Goal: Contribute content

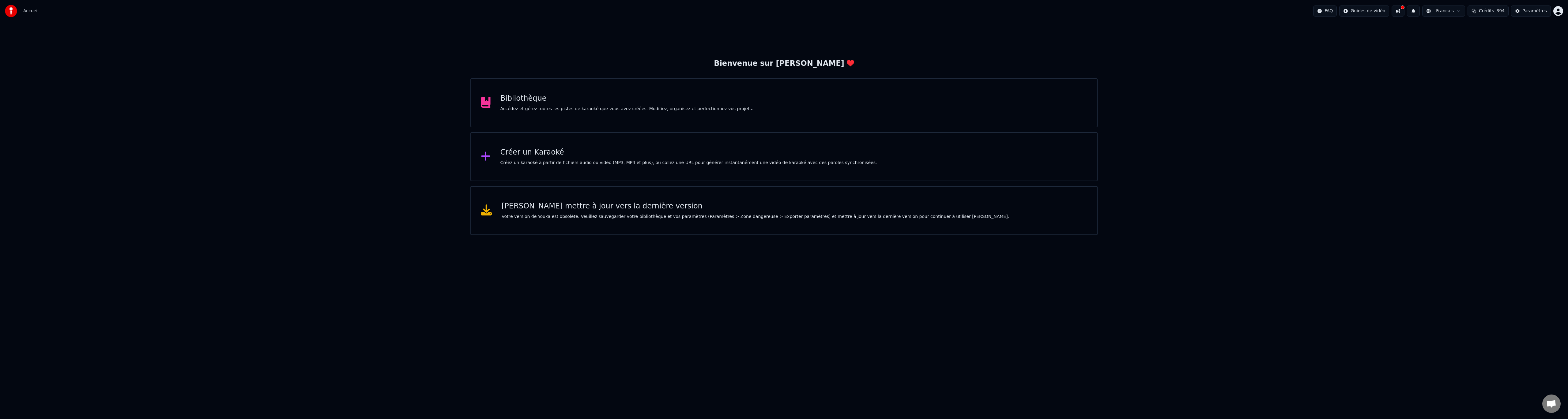
click at [687, 94] on div "Bibliothèque" at bounding box center [627, 99] width 253 height 10
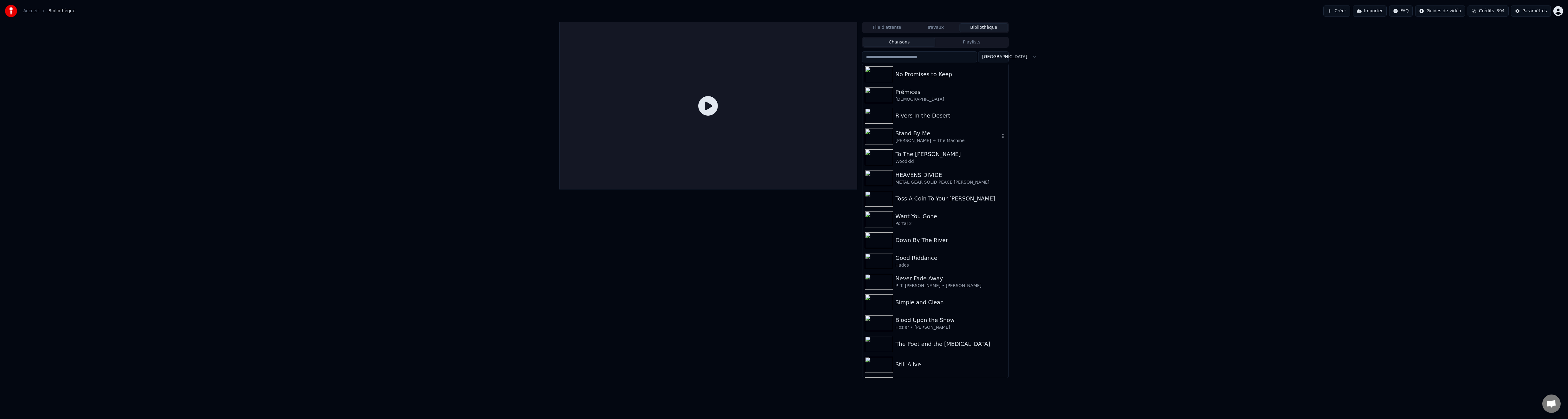
click at [928, 134] on div "Stand By Me" at bounding box center [948, 133] width 105 height 9
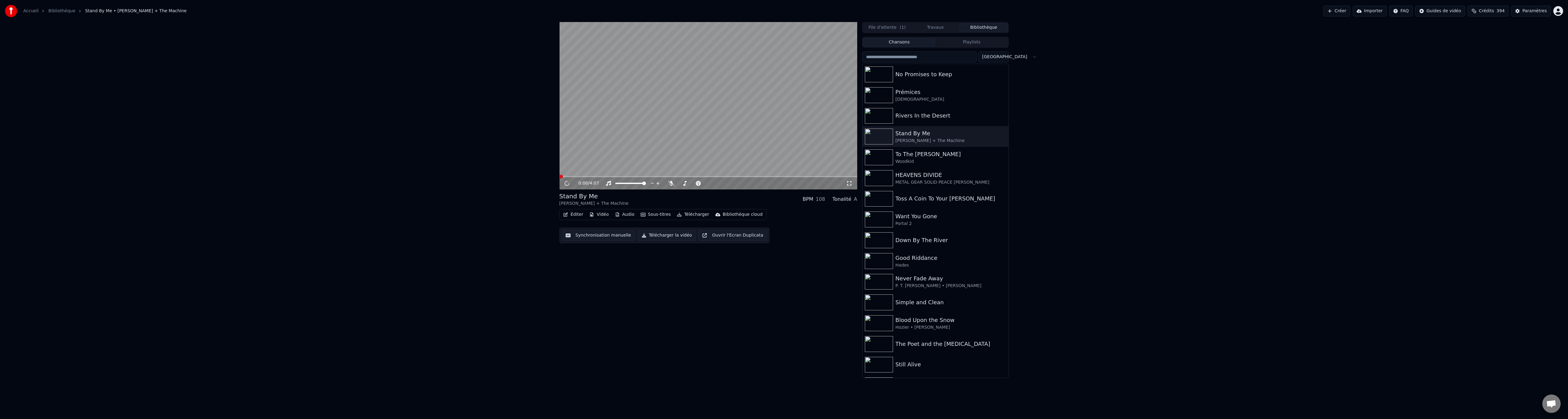
click at [601, 236] on button "Synchronisation manuelle" at bounding box center [598, 235] width 74 height 11
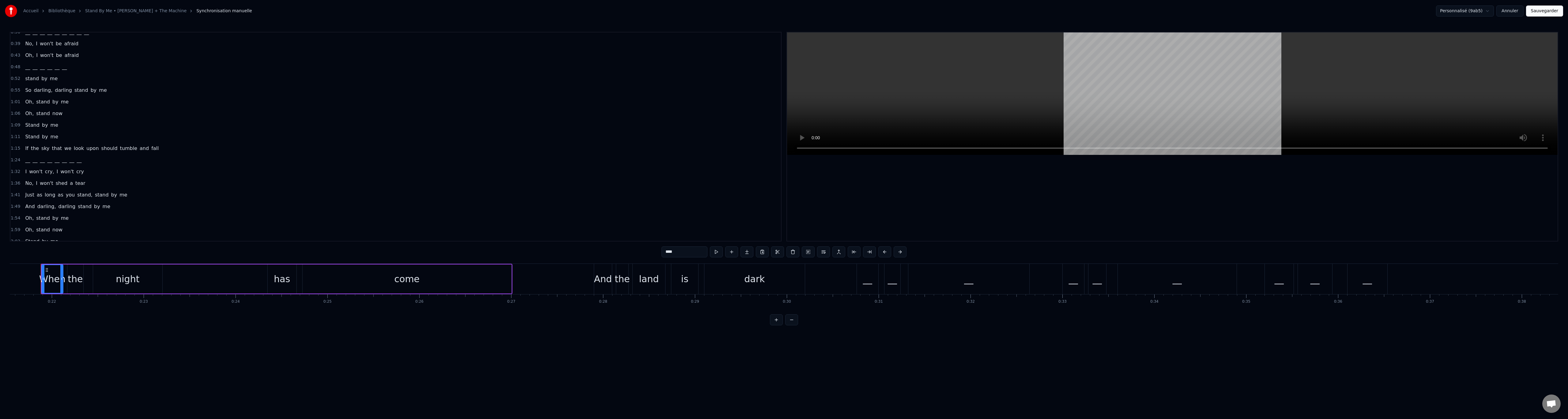
scroll to position [30, 0]
click at [35, 182] on span "I" at bounding box center [37, 182] width 3 height 7
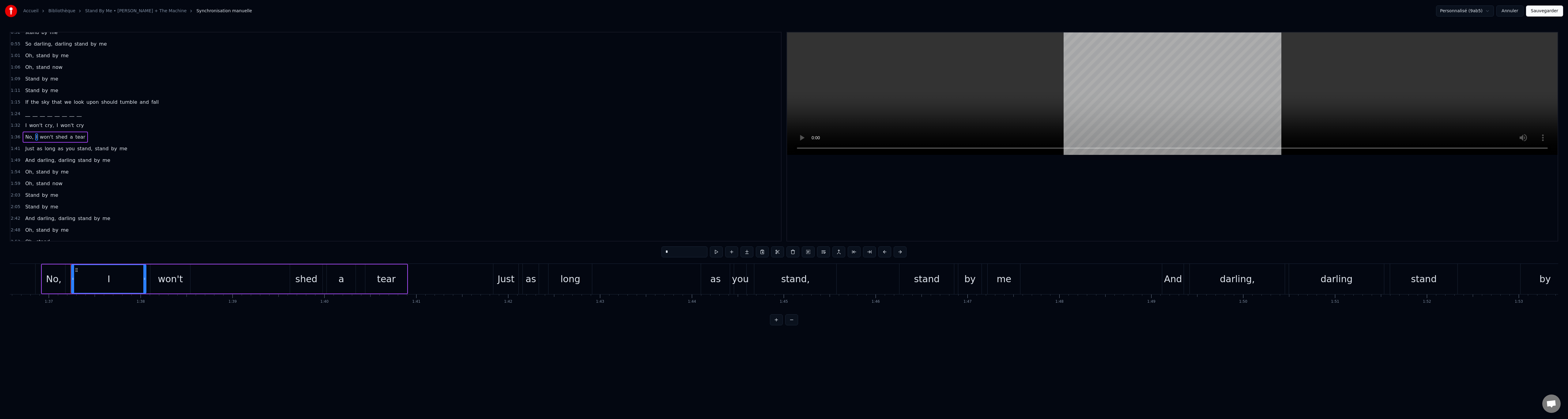
scroll to position [0, 8903]
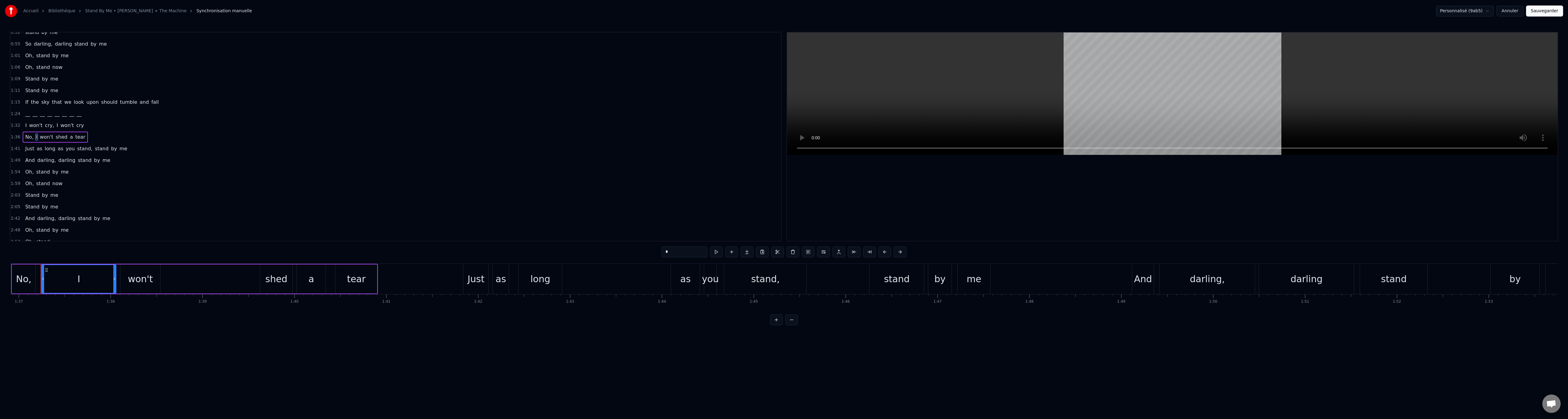
drag, startPoint x: 665, startPoint y: 254, endPoint x: 617, endPoint y: 250, distance: 48.2
click at [618, 251] on div "0:21 When the night has come 0:27 And the land is dark 0:30 __ __ __ __ __ __ _…" at bounding box center [784, 178] width 1549 height 293
drag, startPoint x: 600, startPoint y: 243, endPoint x: 583, endPoint y: 243, distance: 17.0
click at [583, 243] on div "0:21 When the night has come 0:27 And the land is dark 0:30 __ __ __ __ __ __ _…" at bounding box center [784, 178] width 1549 height 293
click at [151, 278] on div "won't" at bounding box center [140, 279] width 25 height 14
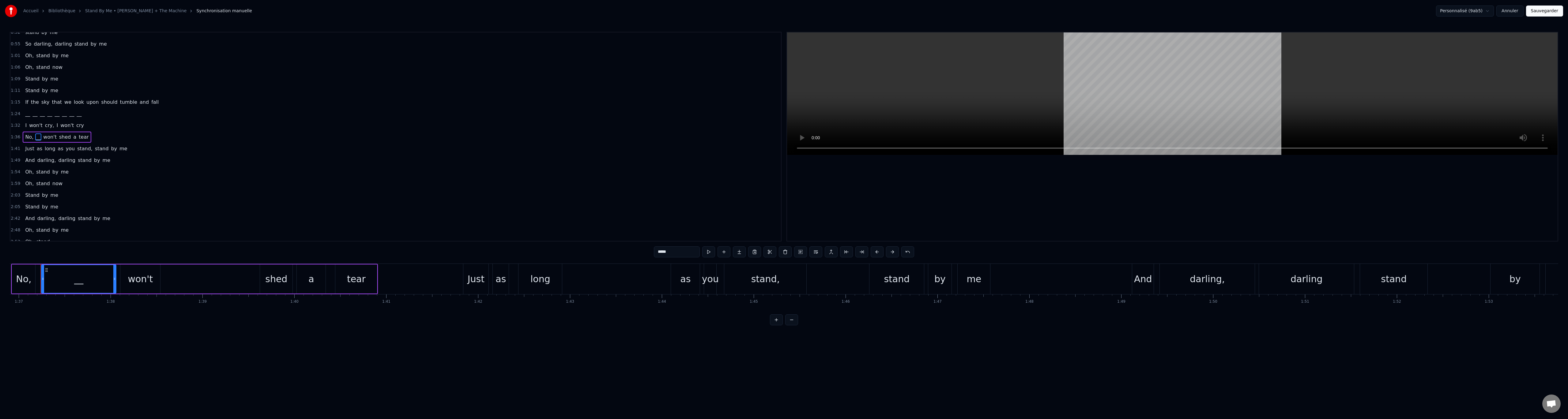
scroll to position [76, 0]
drag, startPoint x: 667, startPoint y: 252, endPoint x: 569, endPoint y: 248, distance: 98.1
click at [578, 249] on div "0:21 When the night has come 0:27 And the land is dark 0:30 __ __ __ __ __ __ _…" at bounding box center [784, 178] width 1549 height 293
paste input "text"
click at [269, 277] on div "shed" at bounding box center [276, 279] width 22 height 14
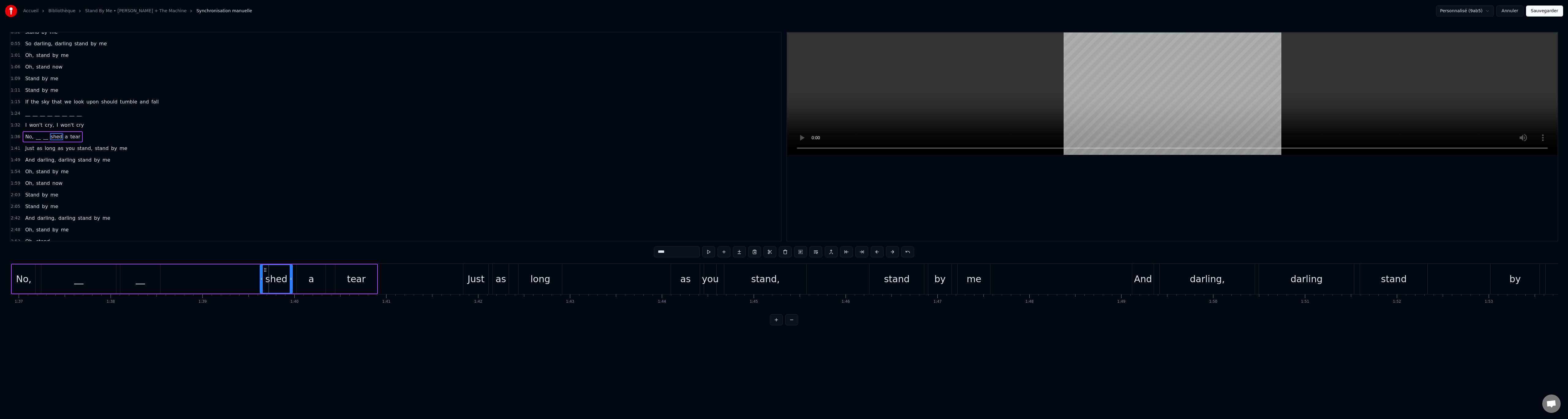
drag, startPoint x: 576, startPoint y: 246, endPoint x: 432, endPoint y: 262, distance: 144.9
click at [573, 246] on div "0:21 When the night has come 0:27 And the land is dark 0:30 __ __ __ __ __ __ _…" at bounding box center [784, 178] width 1549 height 293
paste input "text"
click at [316, 278] on div "a" at bounding box center [311, 279] width 29 height 29
drag, startPoint x: 651, startPoint y: 249, endPoint x: 584, endPoint y: 244, distance: 67.2
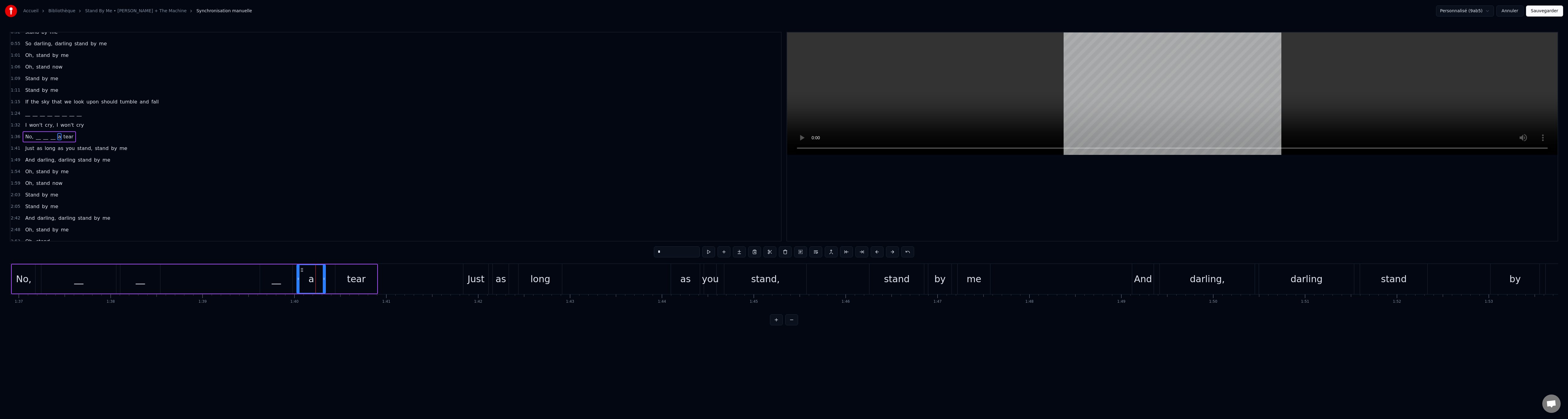
click at [584, 244] on div "0:21 When the night has come 0:27 And the land is dark 0:30 __ __ __ __ __ __ _…" at bounding box center [784, 178] width 1549 height 293
paste input "*"
drag, startPoint x: 366, startPoint y: 283, endPoint x: 371, endPoint y: 282, distance: 5.1
click at [366, 283] on div "tear" at bounding box center [356, 279] width 41 height 29
drag, startPoint x: 662, startPoint y: 252, endPoint x: 564, endPoint y: 239, distance: 98.9
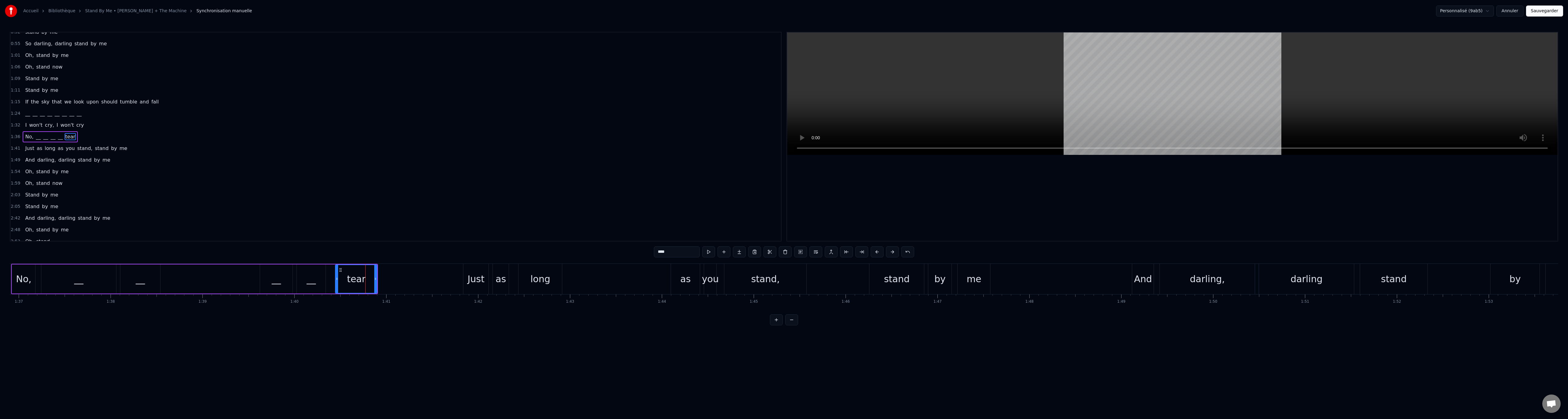
click at [564, 239] on div "0:21 When the night has come 0:27 And the land is dark 0:30 __ __ __ __ __ __ _…" at bounding box center [784, 178] width 1549 height 293
paste input "text"
type input "**"
click at [194, 277] on div "No, __ __ __ __ __" at bounding box center [194, 279] width 367 height 30
drag, startPoint x: 146, startPoint y: 277, endPoint x: 156, endPoint y: 281, distance: 10.8
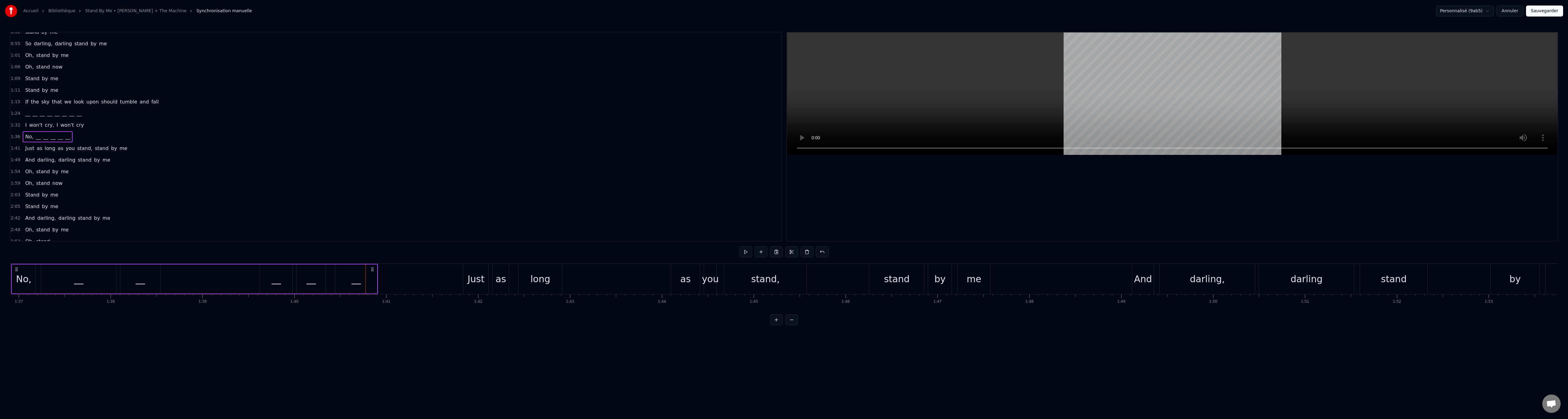
click at [146, 277] on div "__" at bounding box center [140, 279] width 40 height 29
drag, startPoint x: 159, startPoint y: 281, endPoint x: 200, endPoint y: 280, distance: 41.0
click at [194, 280] on div at bounding box center [193, 279] width 2 height 28
click at [156, 277] on div "__" at bounding box center [160, 279] width 80 height 28
drag, startPoint x: 220, startPoint y: 279, endPoint x: 223, endPoint y: 282, distance: 4.2
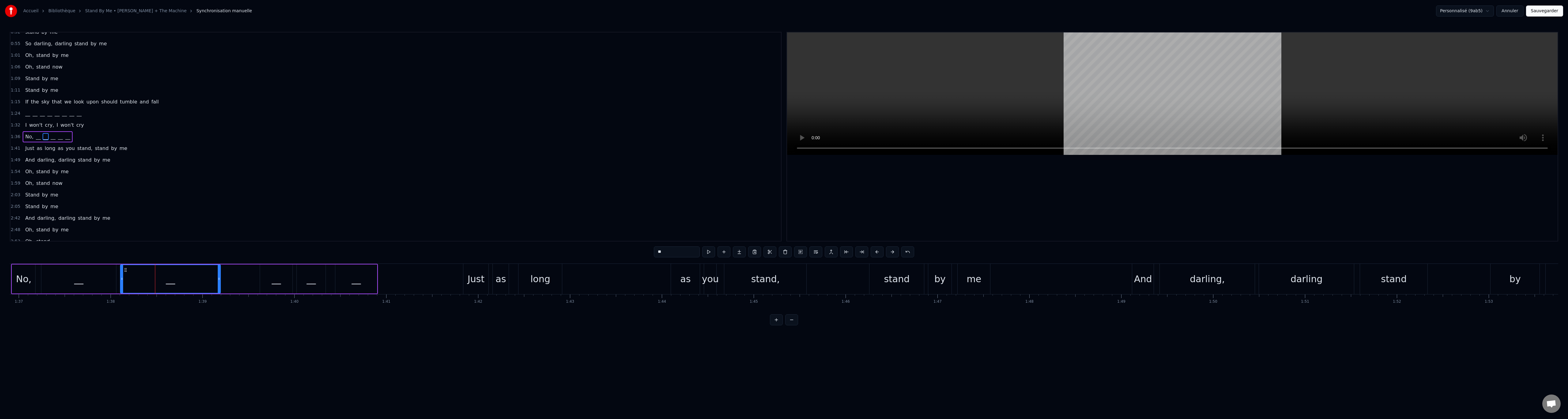
click at [220, 281] on icon at bounding box center [219, 279] width 2 height 5
click at [23, 279] on div "No," at bounding box center [23, 279] width 15 height 14
type input "***"
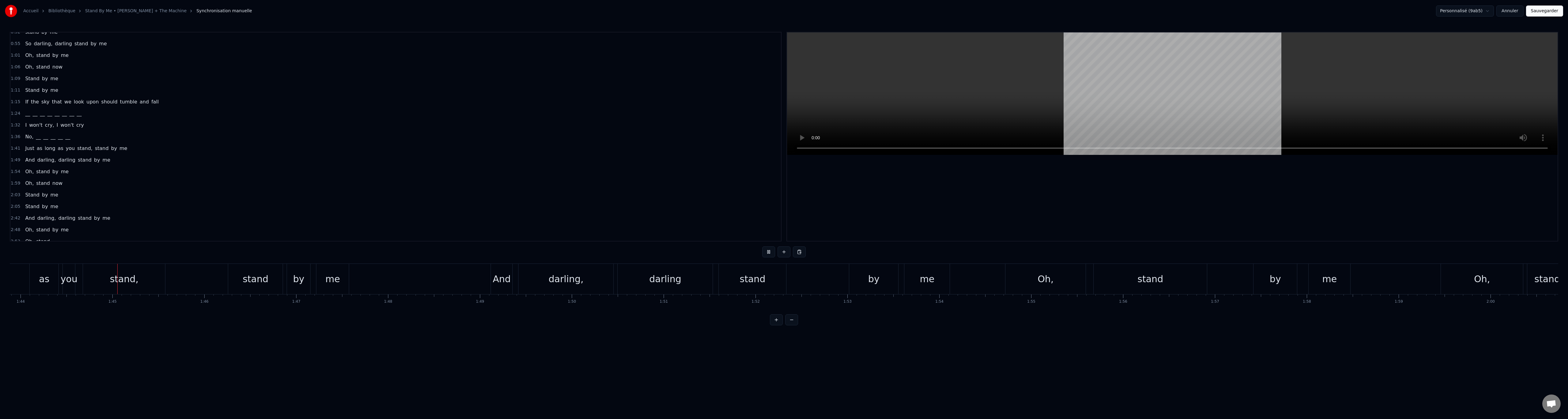
scroll to position [0, 9555]
click at [221, 285] on div "stand" at bounding box center [245, 279] width 55 height 30
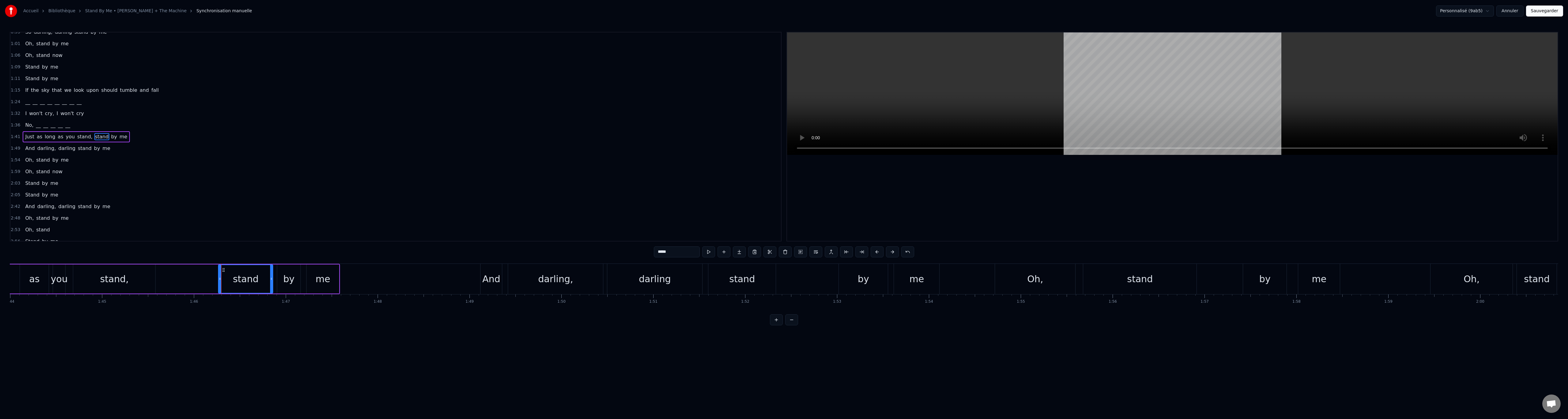
click at [26, 126] on span "No," at bounding box center [29, 125] width 10 height 7
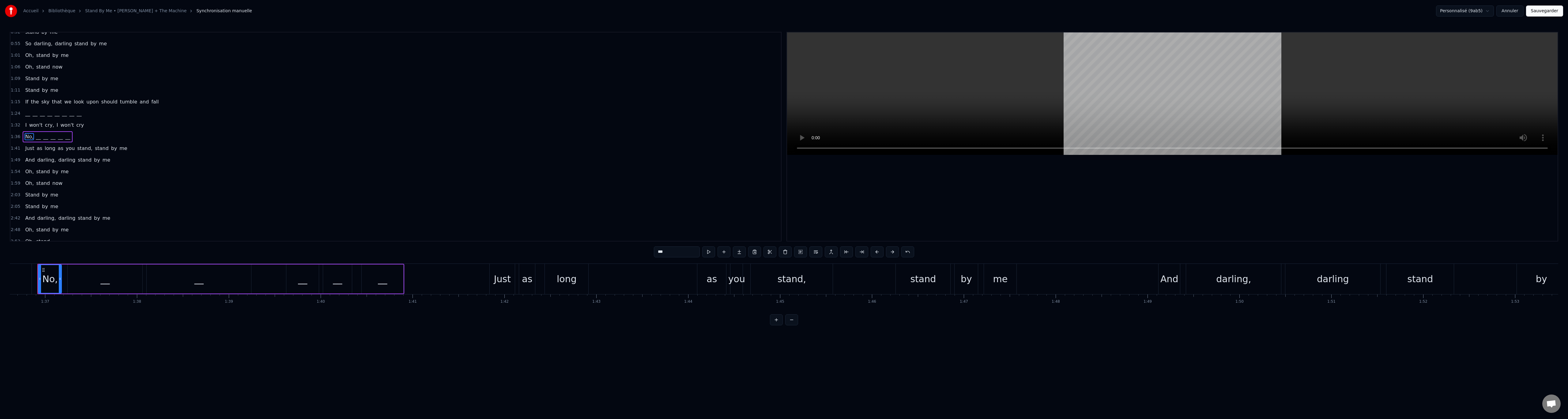
scroll to position [0, 8874]
drag, startPoint x: 658, startPoint y: 251, endPoint x: 576, endPoint y: 237, distance: 83.2
click at [579, 238] on div "0:21 When the night has come 0:27 And the land is dark 0:30 __ __ __ __ __ __ _…" at bounding box center [784, 178] width 1549 height 293
paste input "text"
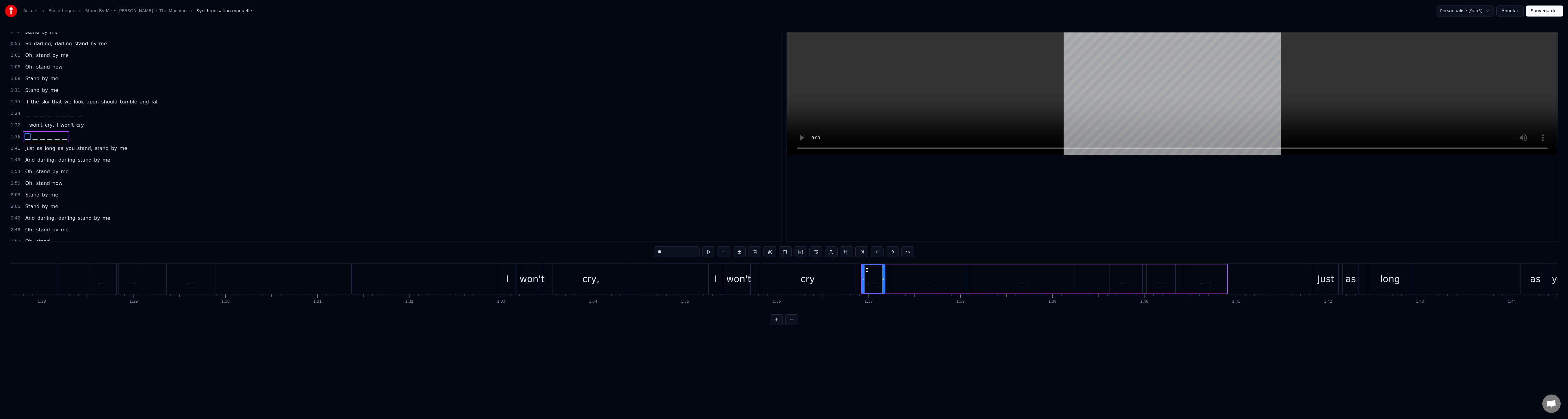
scroll to position [0, 8003]
type input "**"
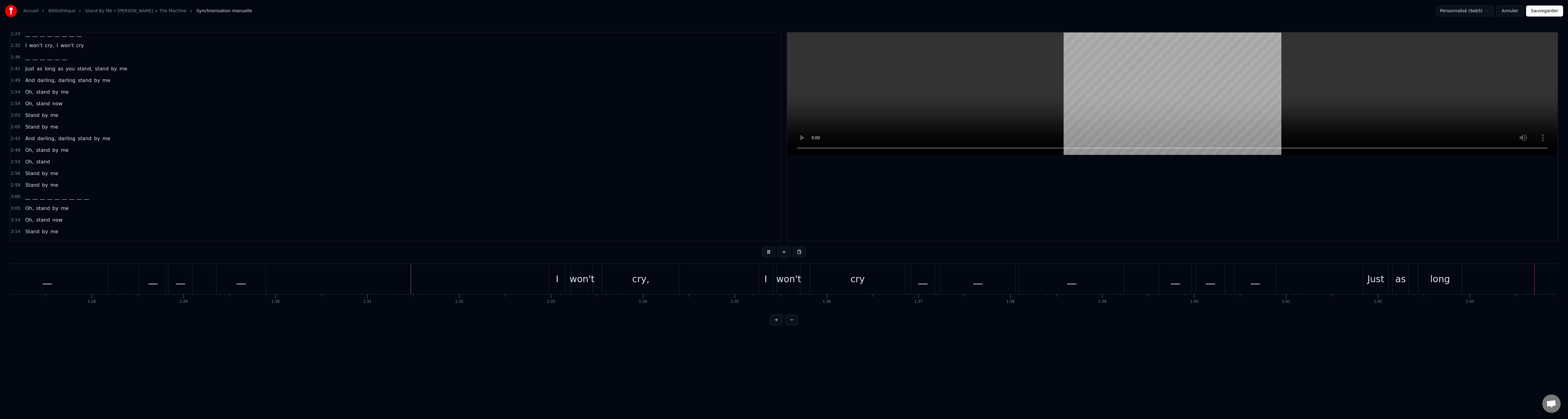
scroll to position [168, 0]
click at [27, 185] on span "__" at bounding box center [27, 184] width 6 height 7
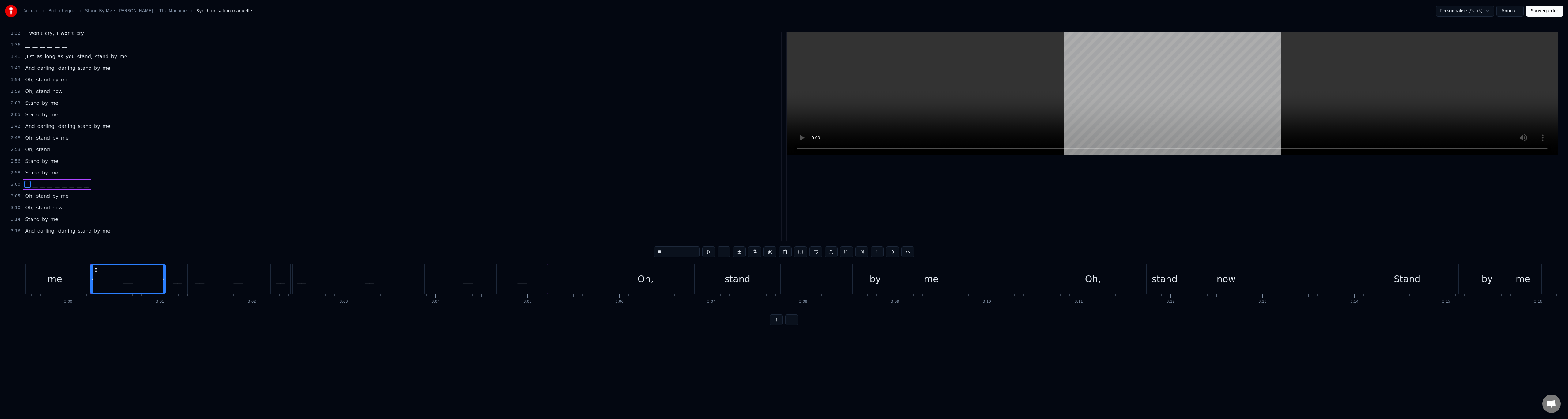
scroll to position [0, 16529]
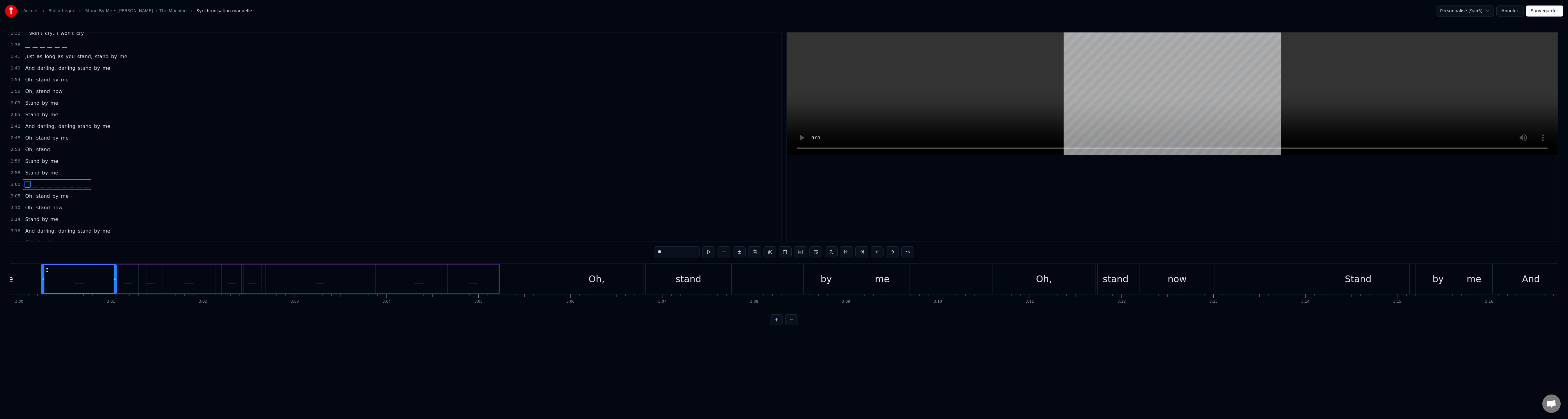
click at [69, 185] on span "__" at bounding box center [72, 184] width 6 height 7
drag, startPoint x: 615, startPoint y: 246, endPoint x: 606, endPoint y: 244, distance: 9.2
click at [614, 246] on div "0:21 When the night has come 0:27 And the land is dark 0:30 __ __ __ __ __ __ _…" at bounding box center [784, 178] width 1549 height 293
drag, startPoint x: 410, startPoint y: 282, endPoint x: 570, endPoint y: 260, distance: 161.5
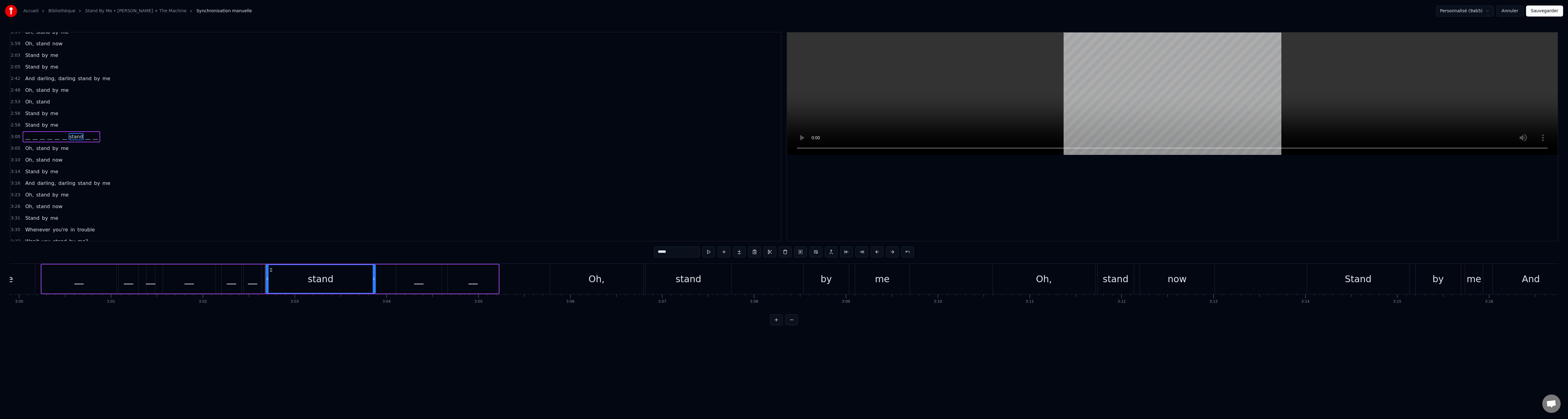
click at [410, 282] on div "__" at bounding box center [419, 279] width 45 height 29
drag, startPoint x: 653, startPoint y: 252, endPoint x: 614, endPoint y: 243, distance: 40.0
click at [614, 243] on div "0:21 When the night has come 0:27 And the land is dark 0:30 __ __ __ __ __ __ _…" at bounding box center [784, 178] width 1549 height 293
click at [476, 274] on div "__" at bounding box center [473, 279] width 9 height 14
click at [594, 243] on div "0:21 When the night has come 0:27 And the land is dark 0:30 __ __ __ __ __ __ _…" at bounding box center [784, 178] width 1549 height 293
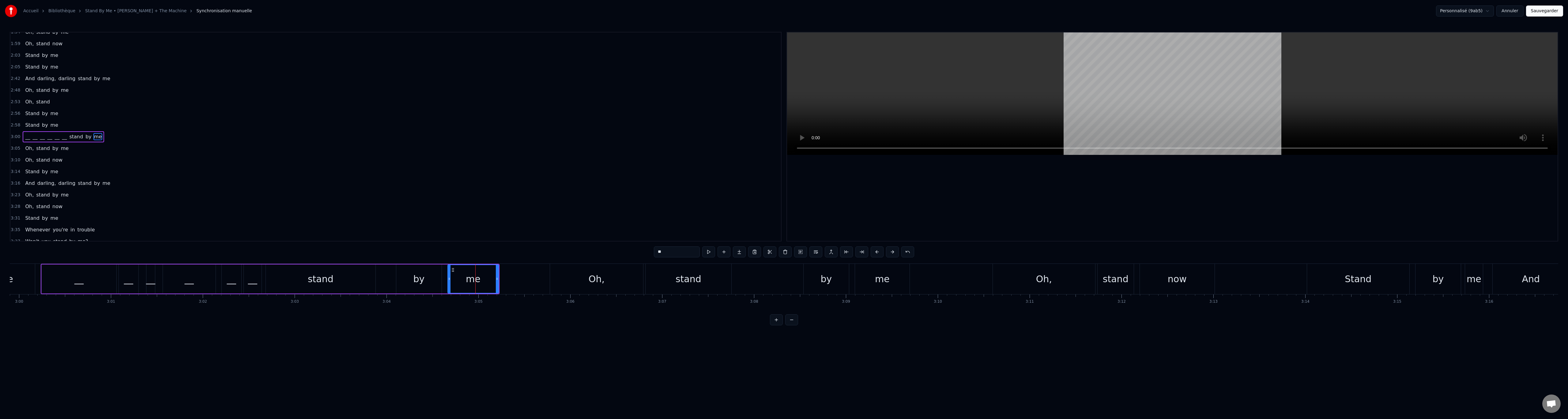
click at [65, 275] on div "__" at bounding box center [79, 279] width 75 height 29
click at [232, 279] on div "__" at bounding box center [231, 279] width 9 height 14
drag, startPoint x: 607, startPoint y: 243, endPoint x: 576, endPoint y: 238, distance: 31.4
click at [579, 240] on div "0:21 When the night has come 0:27 And the land is dark 0:30 __ __ __ __ __ __ _…" at bounding box center [784, 178] width 1549 height 293
click at [259, 281] on div "__" at bounding box center [252, 279] width 18 height 29
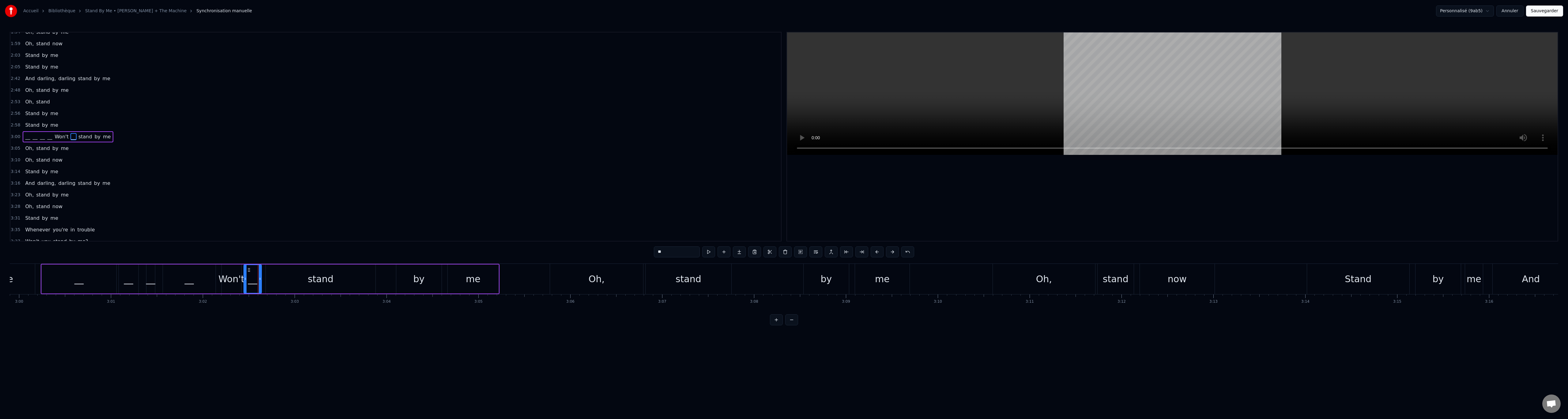
drag, startPoint x: 642, startPoint y: 251, endPoint x: 603, endPoint y: 244, distance: 39.6
click at [611, 248] on div "0:21 When the night has come 0:27 And the land is dark 0:30 __ __ __ __ __ __ _…" at bounding box center [784, 178] width 1549 height 293
click at [229, 282] on div "Won't" at bounding box center [231, 279] width 26 height 14
click at [6, 277] on div "Accueil Bibliothèque Stand By Me • [PERSON_NAME] + The Machine Synchronisation …" at bounding box center [784, 162] width 1568 height 325
click at [20, 275] on div "me" at bounding box center [6, 279] width 58 height 30
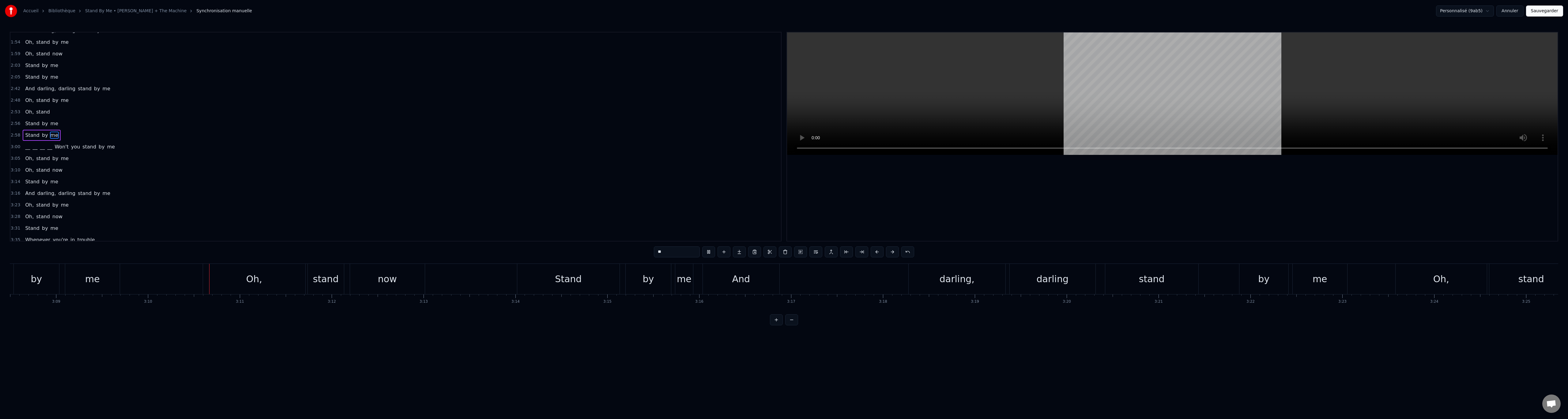
scroll to position [0, 17428]
click at [276, 289] on div "now" at bounding box center [277, 279] width 75 height 30
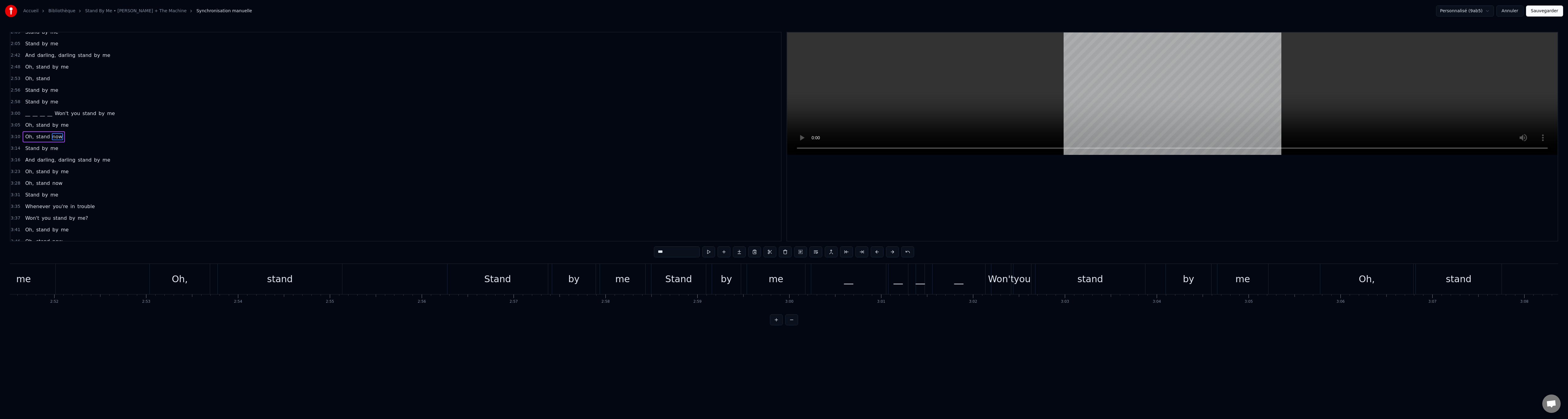
click at [687, 282] on div "Stand" at bounding box center [679, 279] width 27 height 14
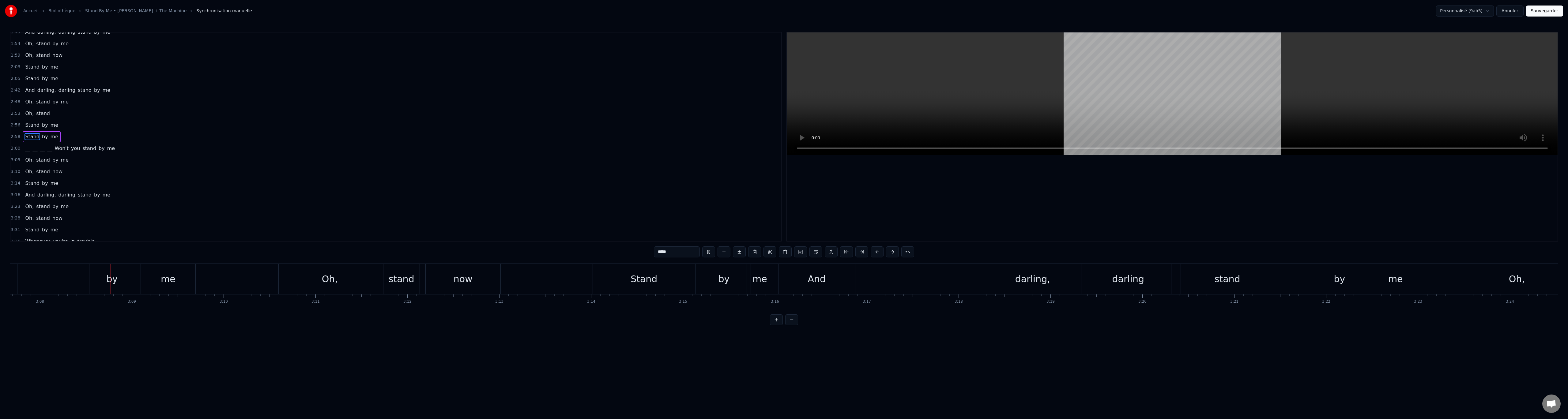
scroll to position [0, 17253]
click at [54, 146] on span "Won't" at bounding box center [61, 148] width 15 height 7
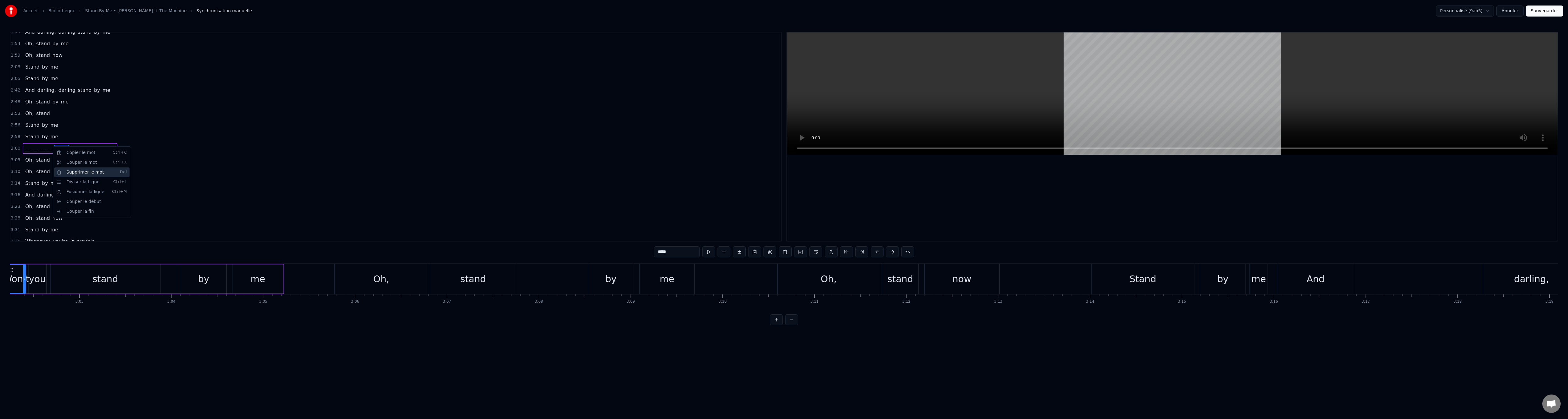
scroll to position [0, 16708]
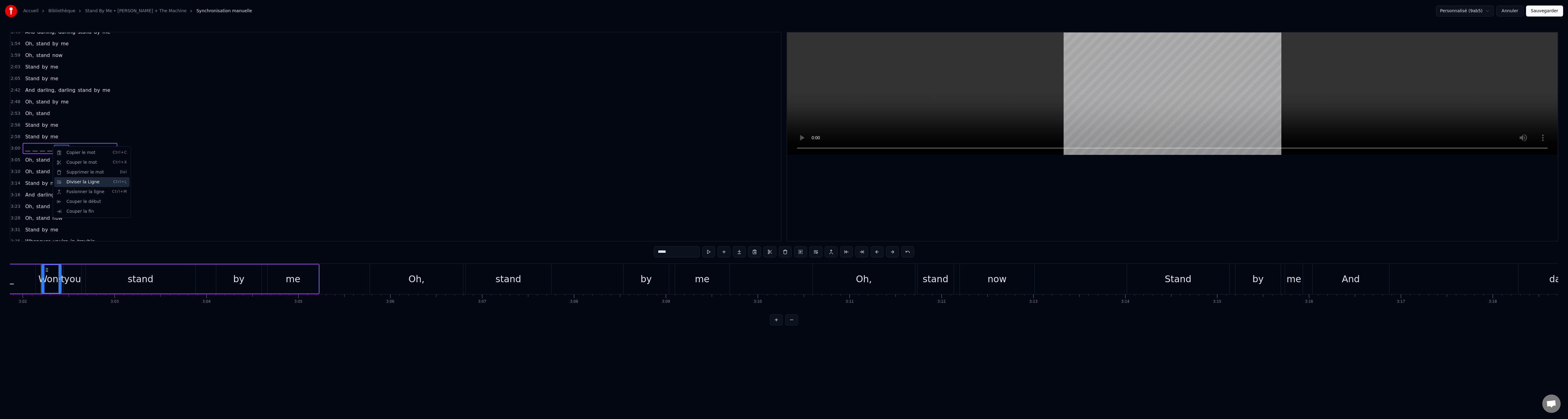
click at [85, 184] on div "Diviser la Ligne Ctrl+L" at bounding box center [92, 182] width 75 height 10
drag, startPoint x: 27, startPoint y: 139, endPoint x: 118, endPoint y: 133, distance: 91.2
click at [27, 138] on span "Stand" at bounding box center [32, 136] width 16 height 7
type input "*****"
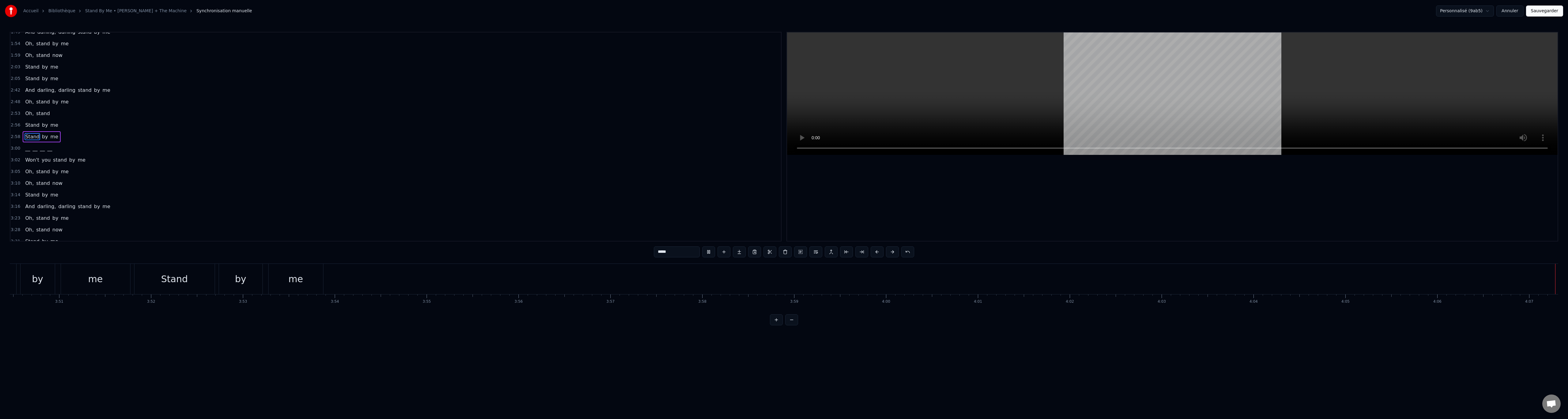
scroll to position [0, 21175]
click at [1555, 12] on button "Sauvegarder" at bounding box center [1544, 11] width 37 height 11
